Goal: Obtain resource: Download file/media

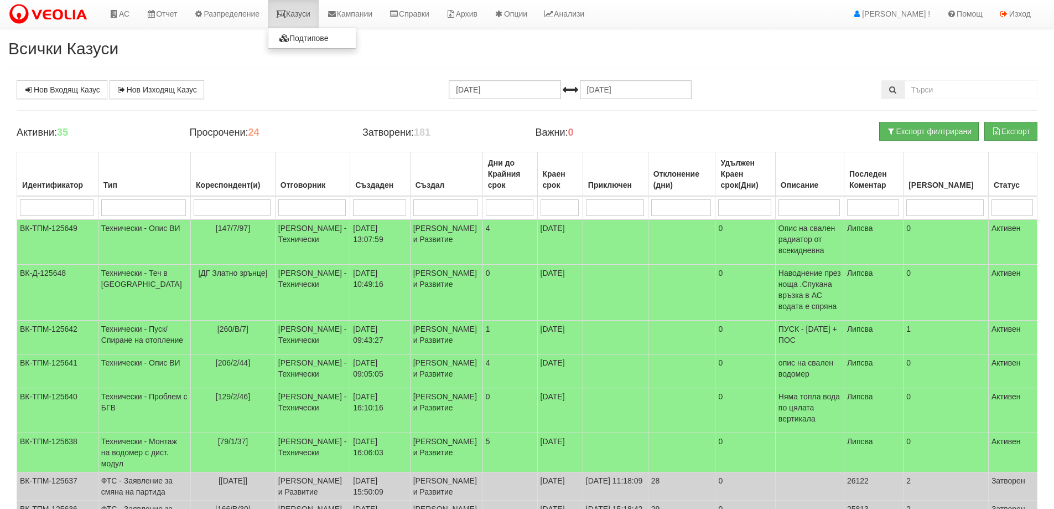
click at [294, 5] on link "Казуси" at bounding box center [293, 14] width 51 height 28
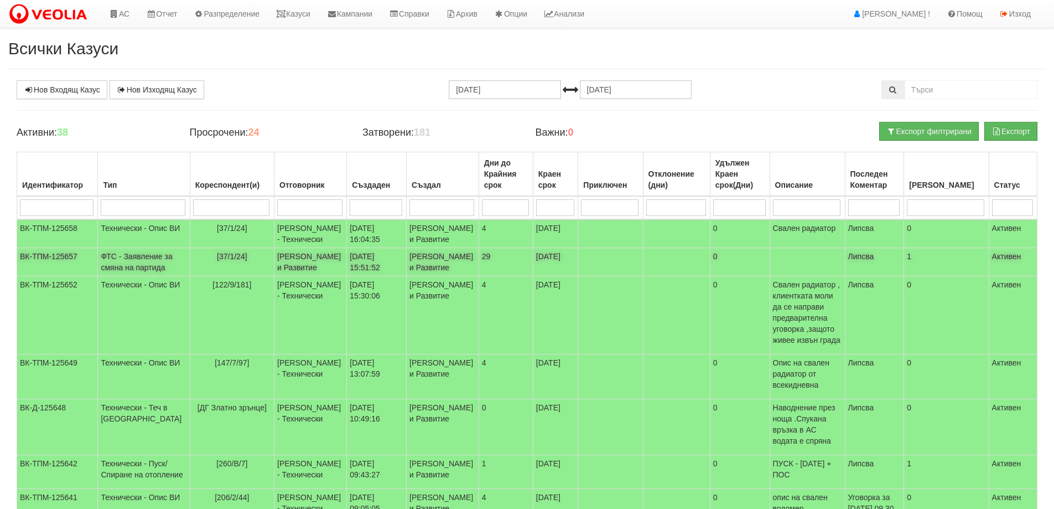
click at [275, 276] on td "[PERSON_NAME] и Развитие" at bounding box center [311, 262] width 73 height 28
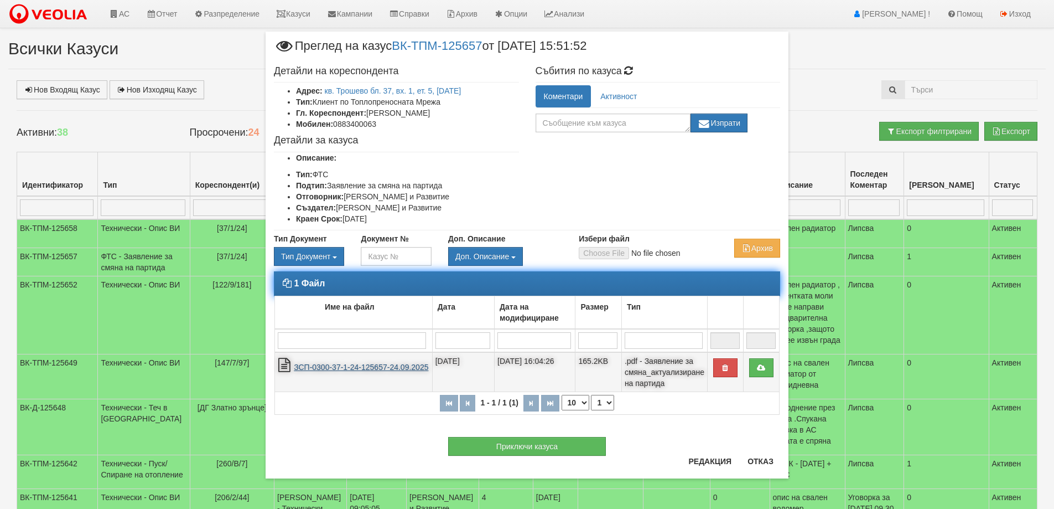
click at [375, 365] on link "ЗСП-0300-37-1-24-125657-24.09.2025" at bounding box center [361, 367] width 134 height 9
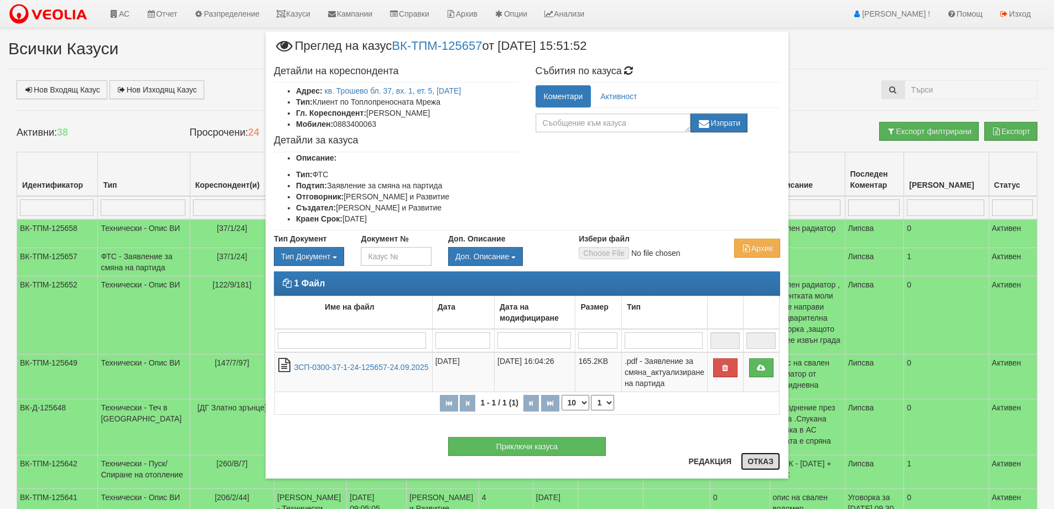
click at [774, 461] on button "Отказ" at bounding box center [760, 461] width 39 height 18
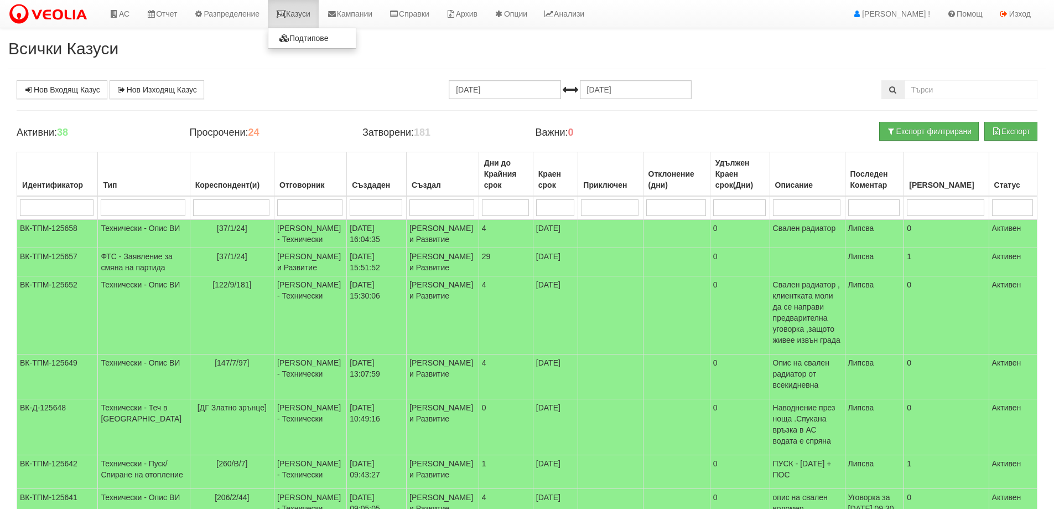
click at [306, 14] on link "Казуси" at bounding box center [293, 14] width 51 height 28
